Goal: Navigation & Orientation: Find specific page/section

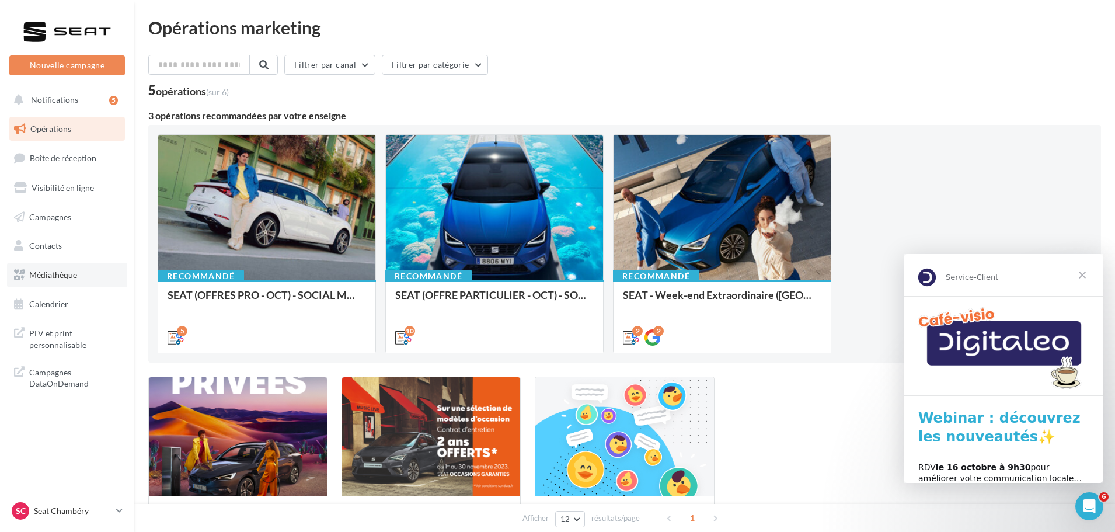
click at [50, 265] on link "Médiathèque" at bounding box center [67, 275] width 120 height 25
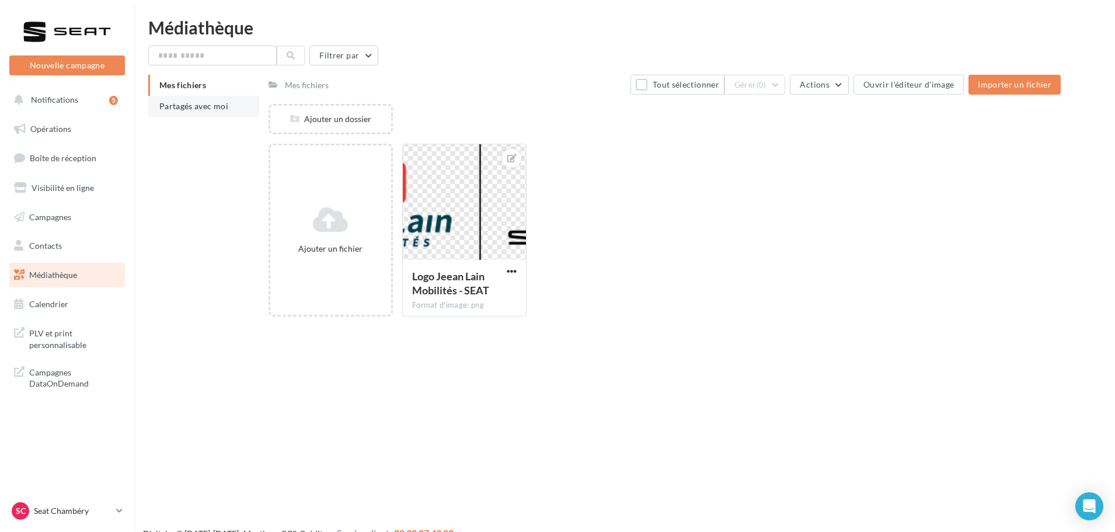
click at [244, 109] on li "Partagés avec moi" at bounding box center [203, 106] width 111 height 21
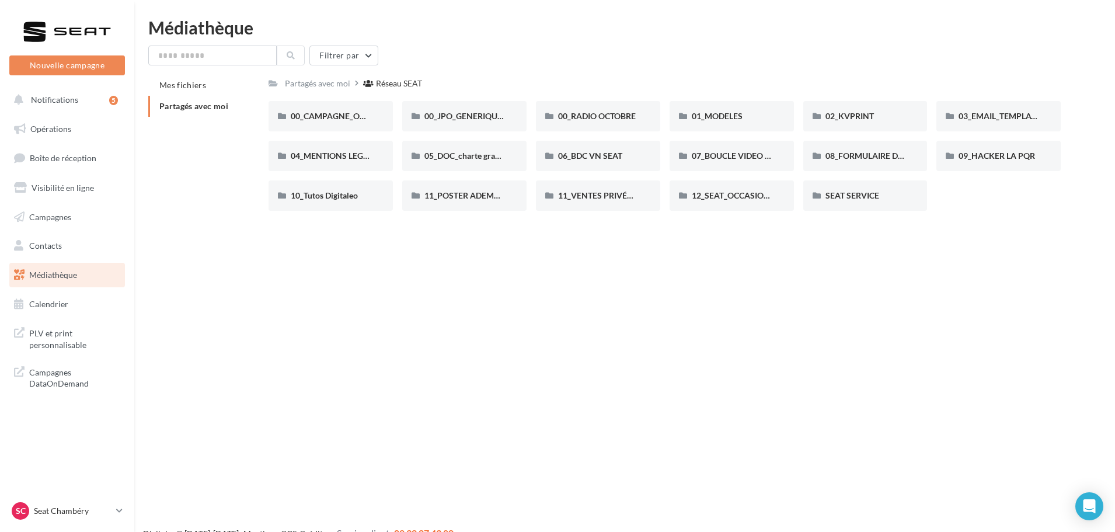
click at [51, 283] on link "Médiathèque" at bounding box center [67, 275] width 120 height 25
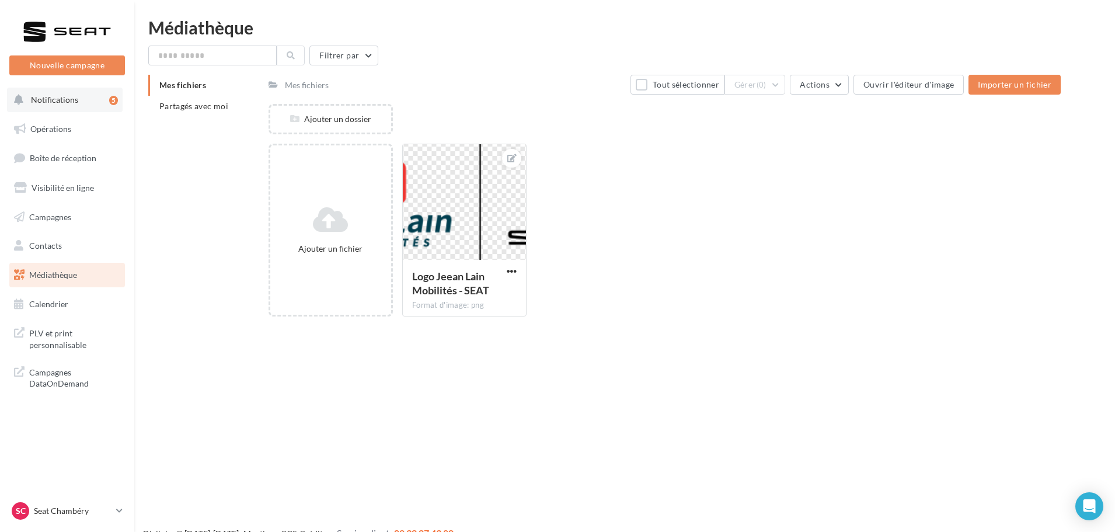
click at [68, 98] on span "Notifications" at bounding box center [54, 100] width 47 height 10
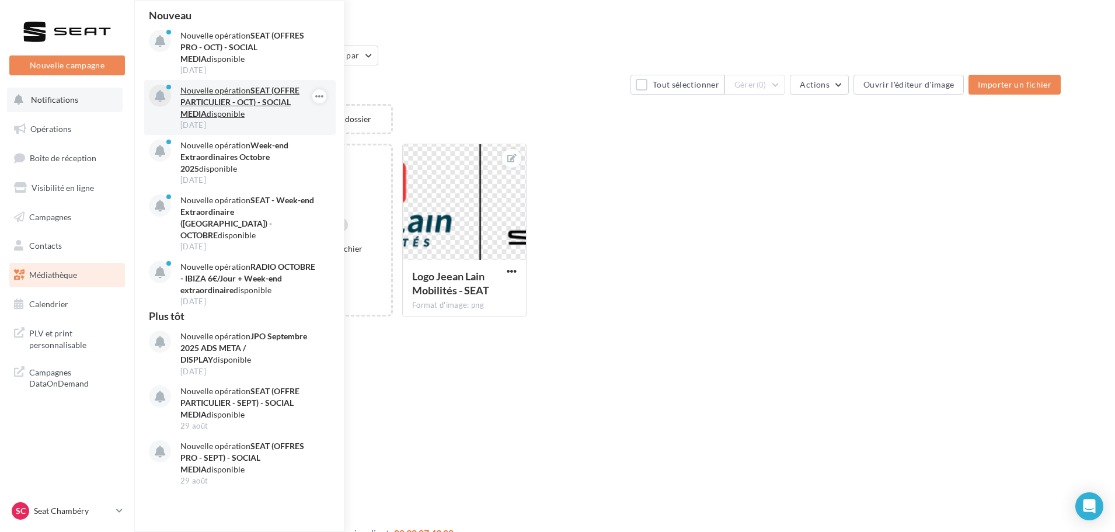
click at [251, 115] on p "Nouvelle opération SEAT (OFFRE PARTICULIER - OCT) - SOCIAL MEDIA disponible" at bounding box center [247, 102] width 135 height 35
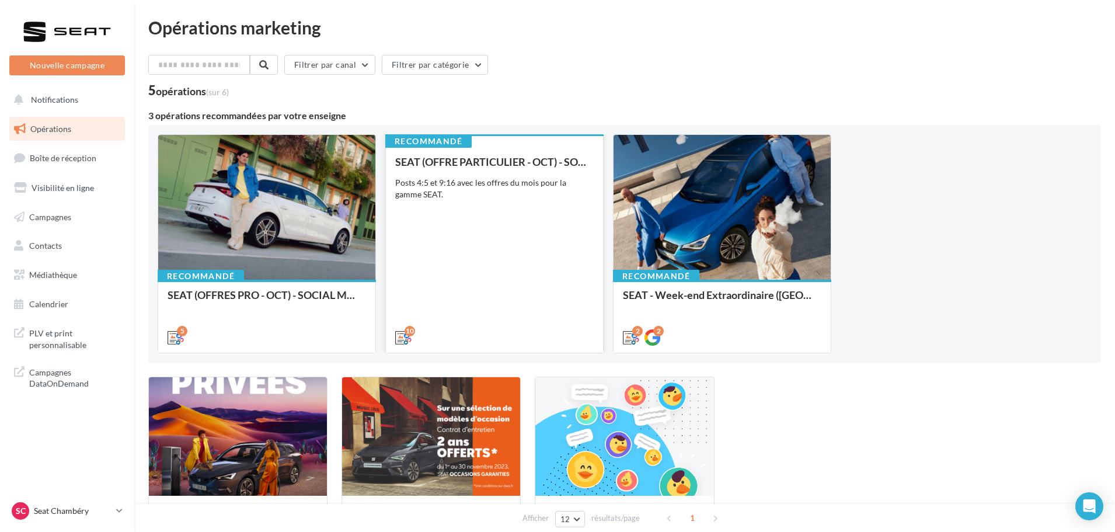
click at [529, 244] on div "SEAT (OFFRE PARTICULIER - OCT) - SOCIAL MEDIA Posts 4:5 et 9:16 avec les offres…" at bounding box center [494, 249] width 199 height 186
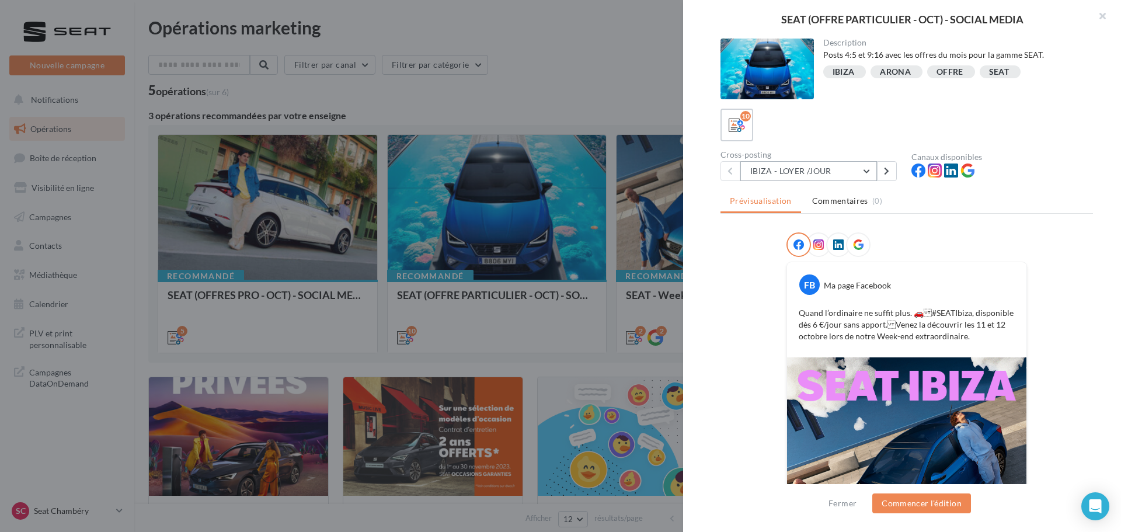
click at [861, 176] on button "IBIZA - LOYER /JOUR" at bounding box center [808, 171] width 137 height 20
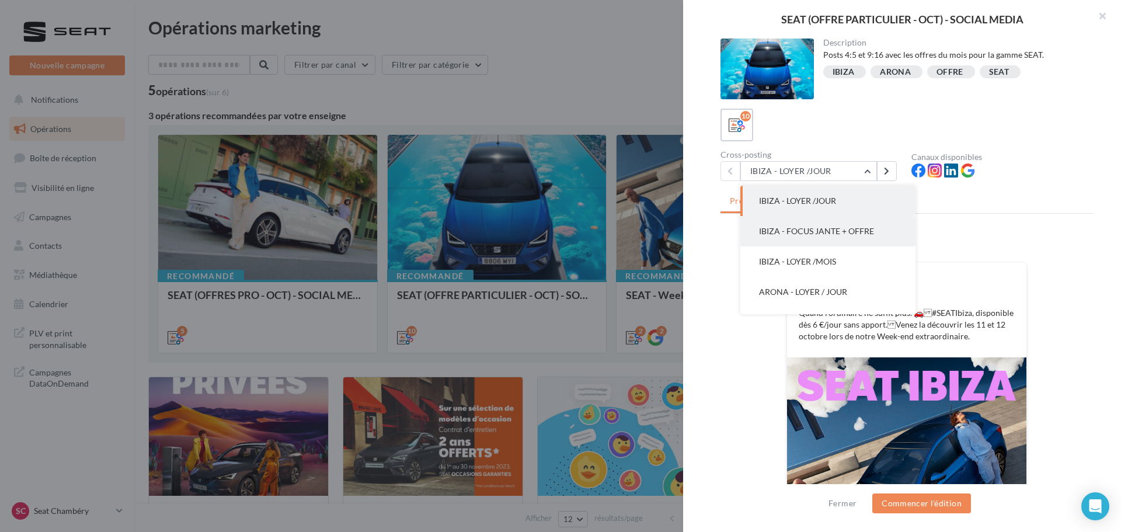
click at [836, 230] on span "IBIZA - FOCUS JANTE + OFFRE" at bounding box center [816, 231] width 115 height 10
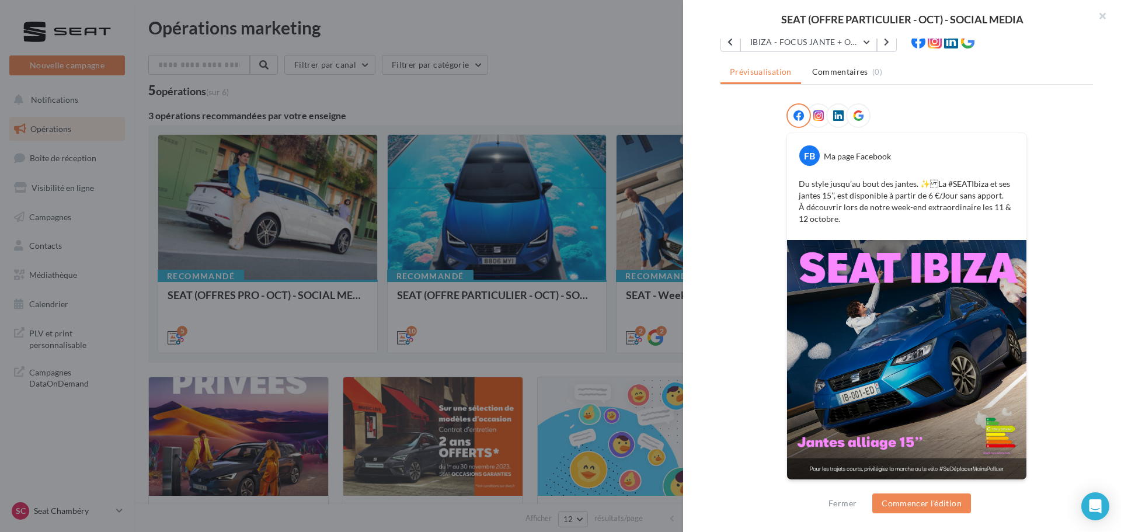
scroll to position [130, 0]
